Goal: Task Accomplishment & Management: Use online tool/utility

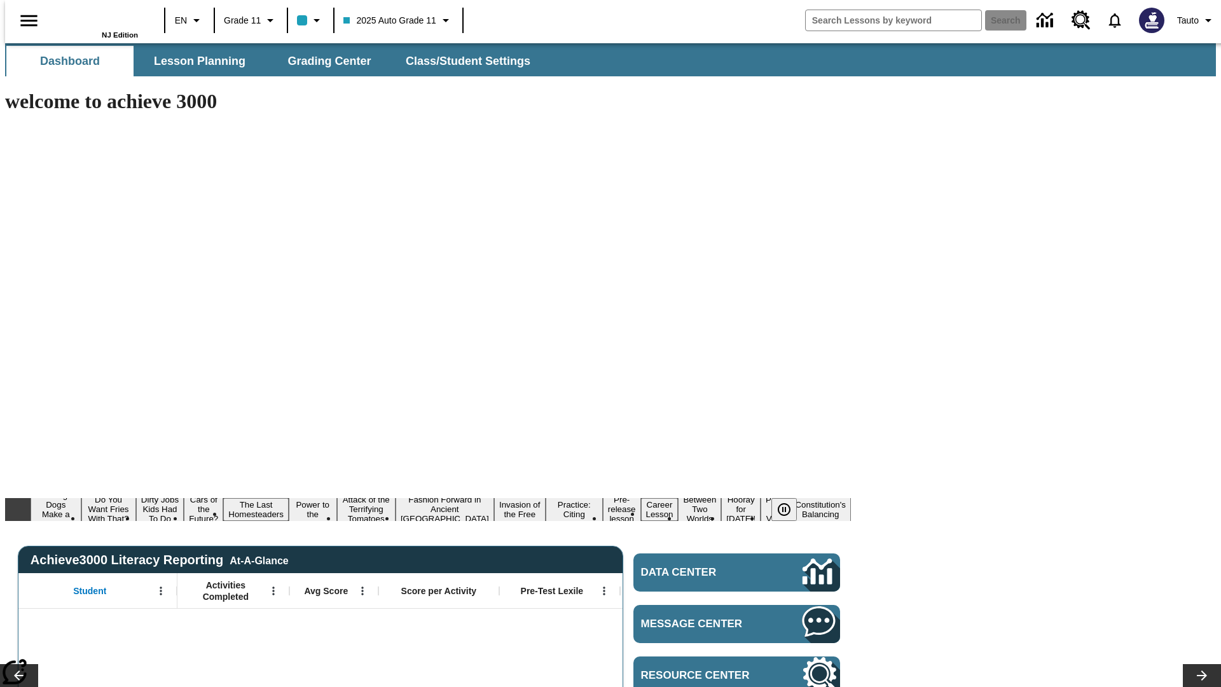
type input "-1"
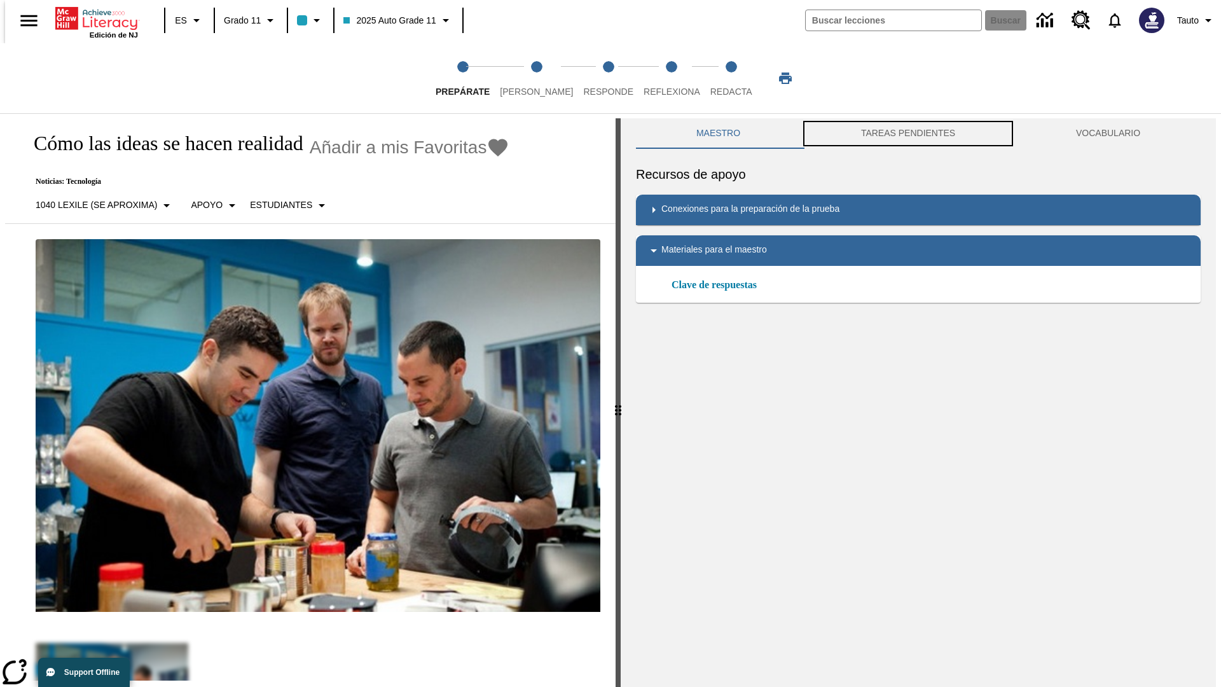
click at [908, 134] on button "TAREAS PENDIENTES" at bounding box center [908, 133] width 215 height 31
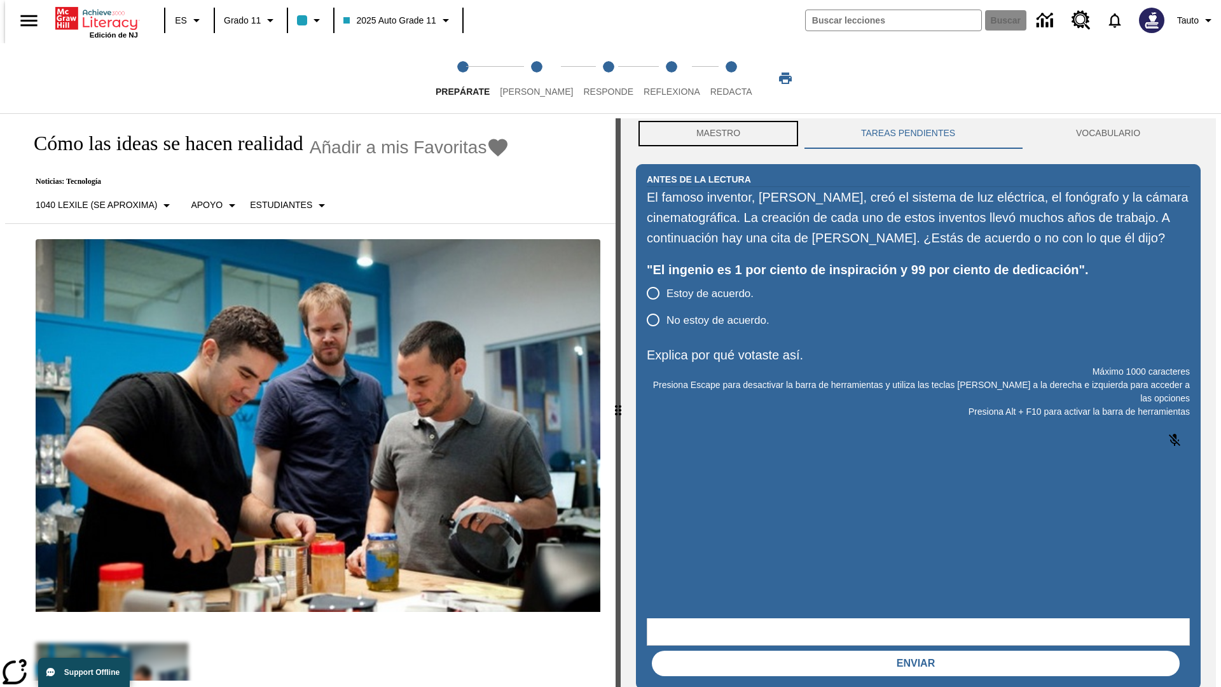
scroll to position [1, 0]
